Goal: Information Seeking & Learning: Learn about a topic

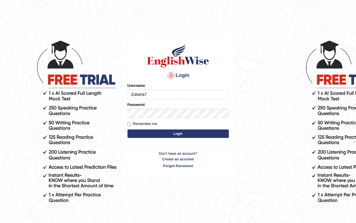
type input "Zubaria7"
click at [127, 130] on button "Login" at bounding box center [177, 134] width 101 height 8
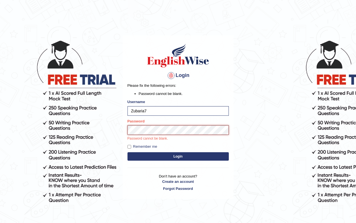
click at [127, 152] on button "Login" at bounding box center [177, 156] width 101 height 8
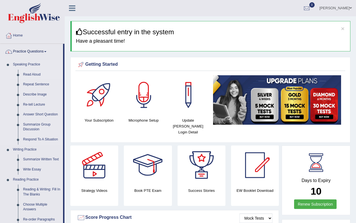
click at [30, 76] on link "Read Aloud" at bounding box center [42, 75] width 42 height 10
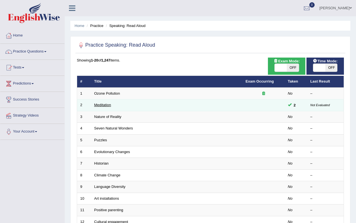
drag, startPoint x: 0, startPoint y: 0, endPoint x: 100, endPoint y: 106, distance: 146.0
click at [100, 106] on link "Meditation" at bounding box center [102, 105] width 17 height 4
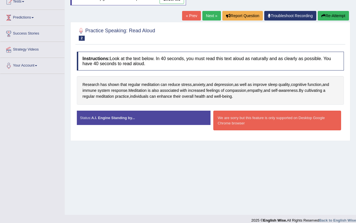
scroll to position [72, 0]
